Goal: Find contact information: Find contact information

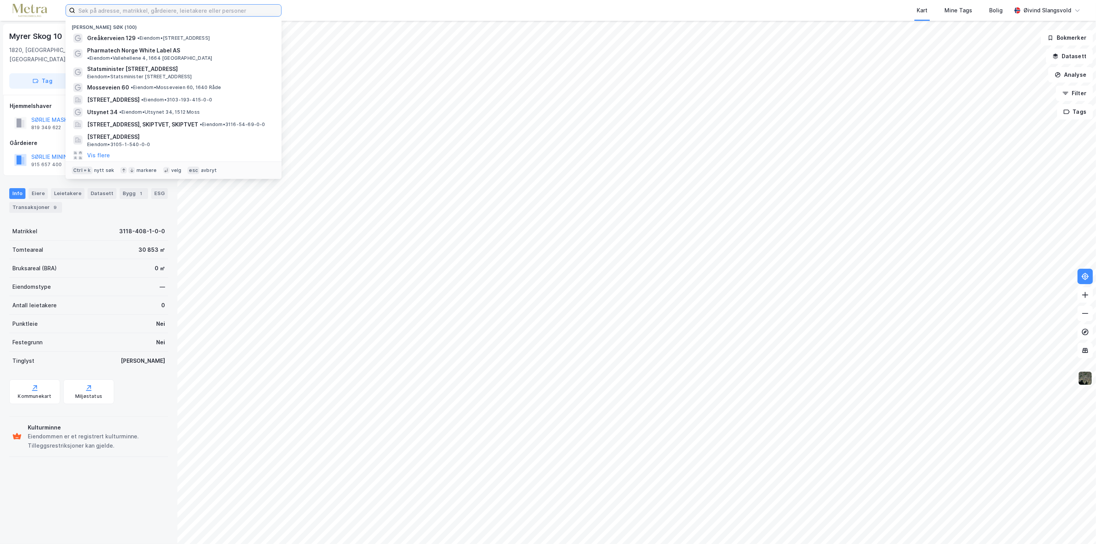
click at [213, 12] on input at bounding box center [178, 11] width 206 height 12
paste input "[STREET_ADDRESS]"
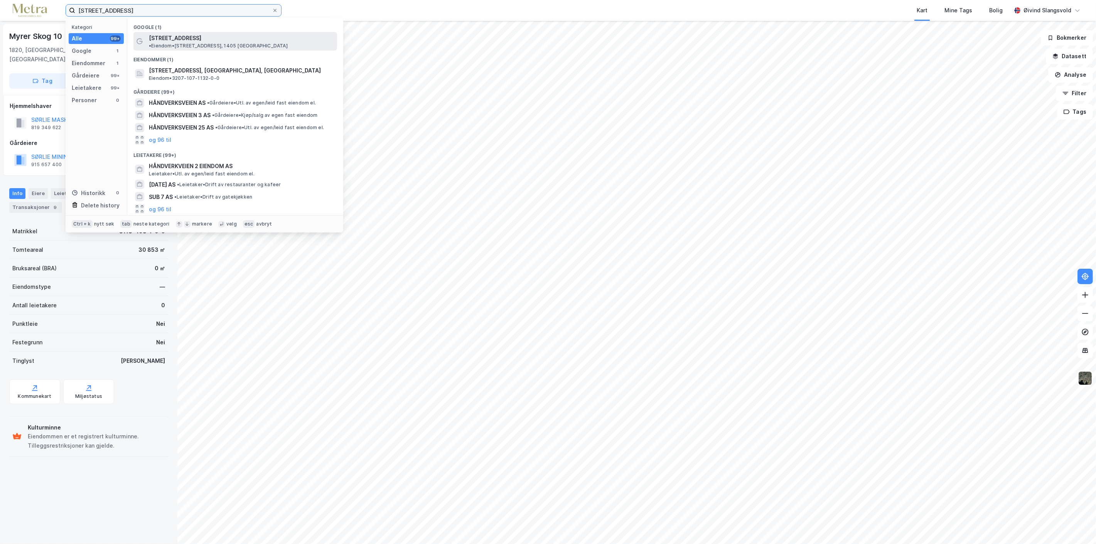
type input "[STREET_ADDRESS]"
click at [185, 35] on span "[STREET_ADDRESS]" at bounding box center [175, 38] width 52 height 9
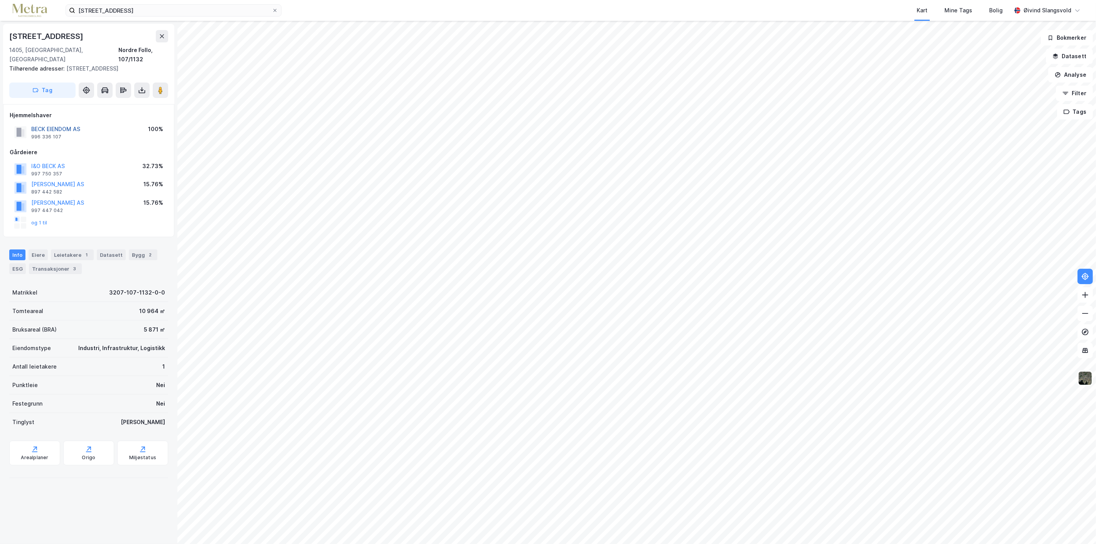
click at [0, 0] on button "BECK EIENDOM AS" at bounding box center [0, 0] width 0 height 0
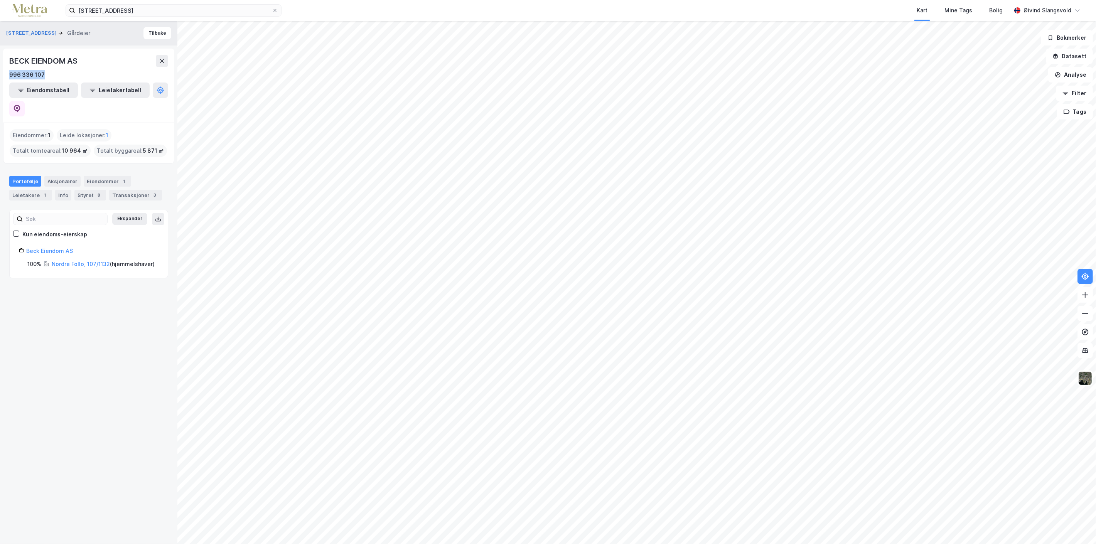
drag, startPoint x: 9, startPoint y: 74, endPoint x: 43, endPoint y: 79, distance: 34.3
click at [43, 79] on div "996 336 107" at bounding box center [88, 74] width 159 height 9
copy div "996 336 107"
